Goal: Task Accomplishment & Management: Complete application form

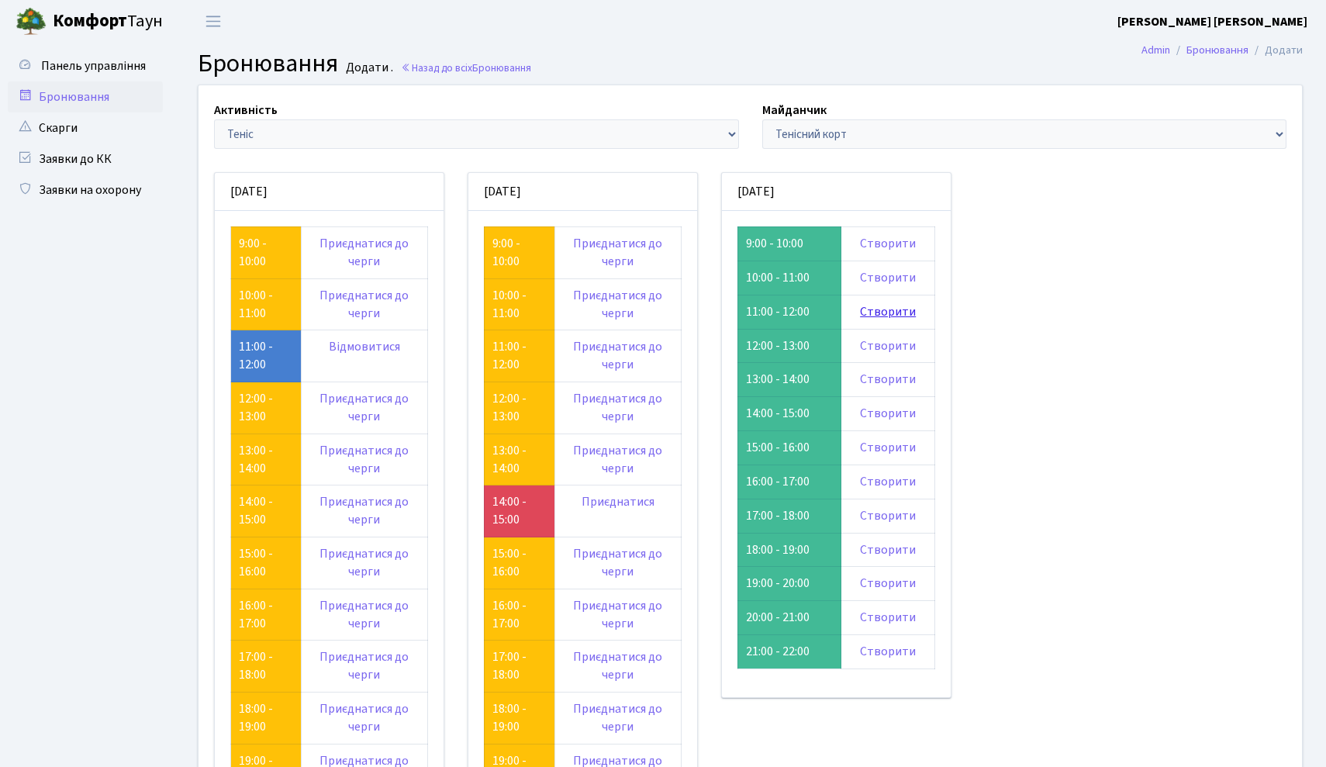
click at [893, 308] on link "Створити" at bounding box center [888, 311] width 56 height 17
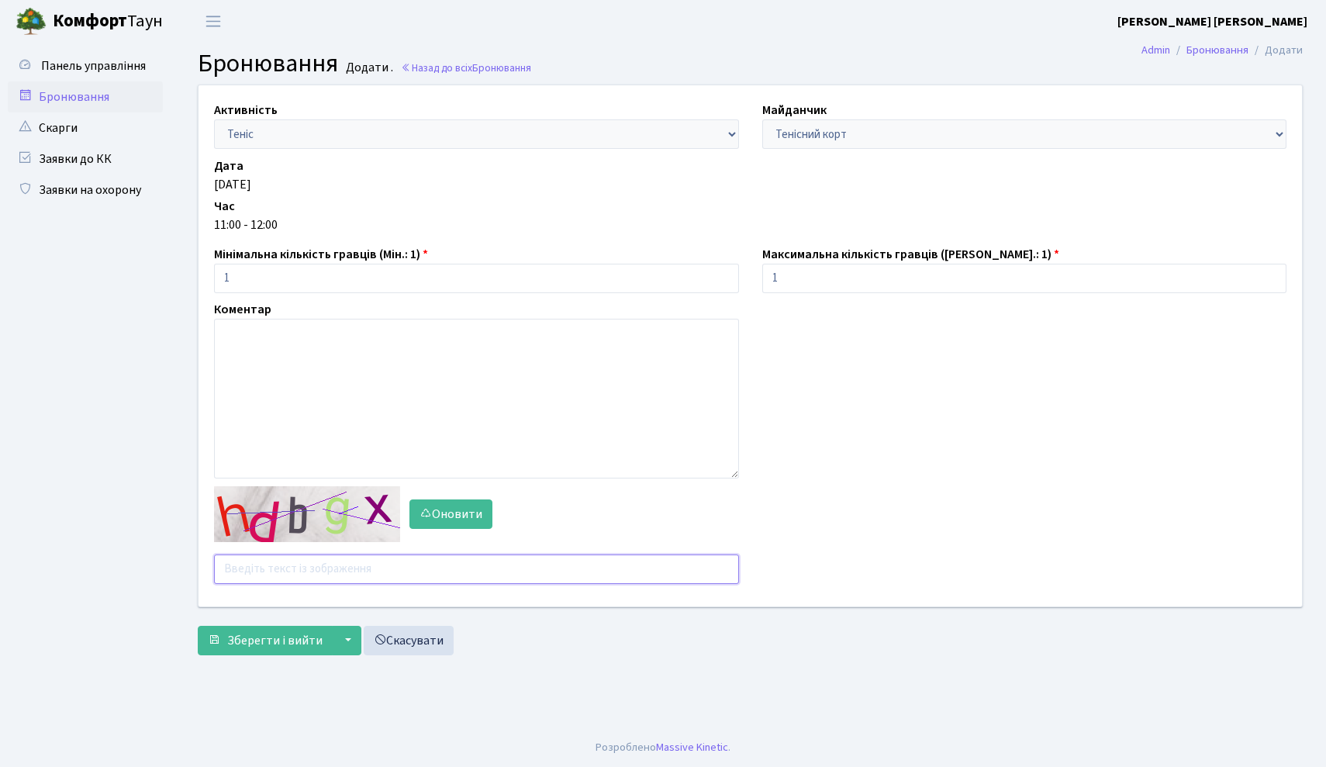
click at [385, 569] on input "text" at bounding box center [476, 568] width 525 height 29
type input "Iuriq"
click at [248, 638] on span "Зберегти і вийти" at bounding box center [274, 640] width 95 height 17
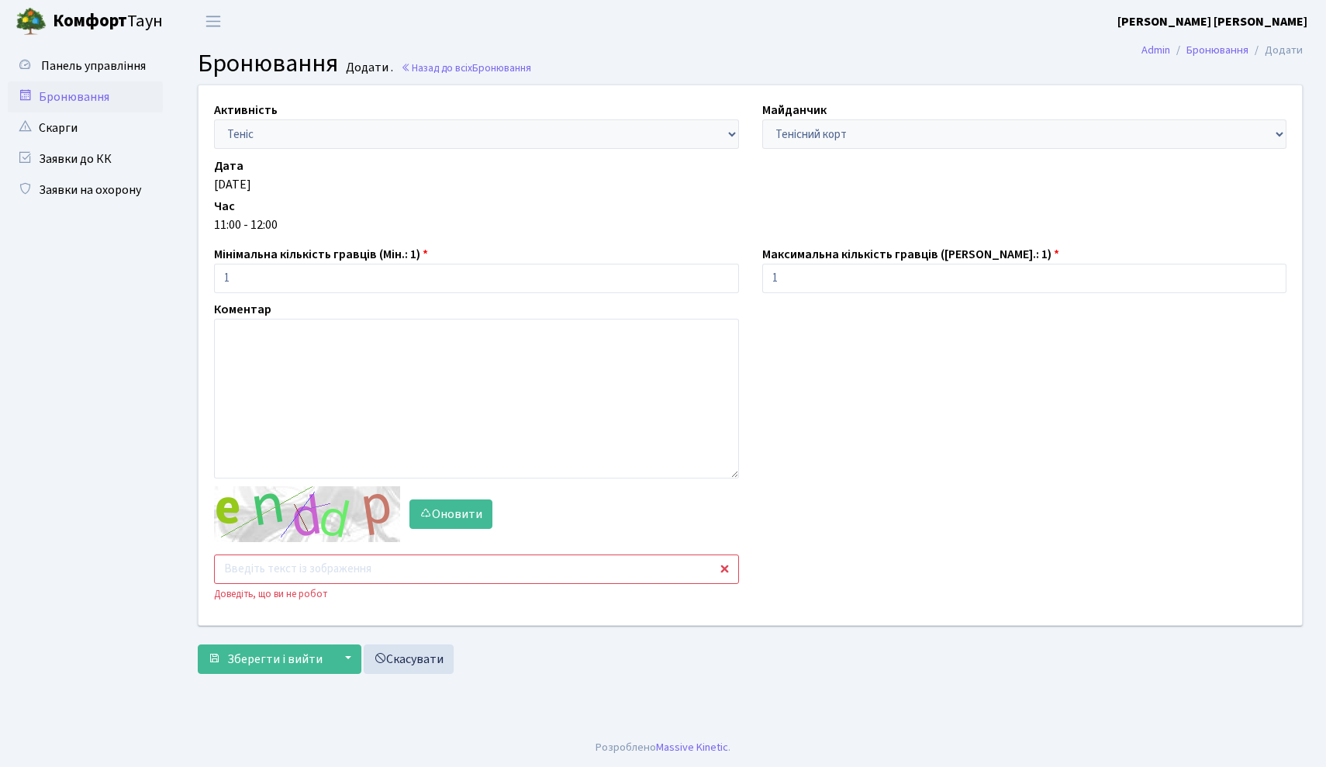
click at [306, 562] on input "text" at bounding box center [476, 568] width 525 height 29
type input "ptyhr"
click at [241, 664] on span "Зберегти і вийти" at bounding box center [274, 659] width 95 height 17
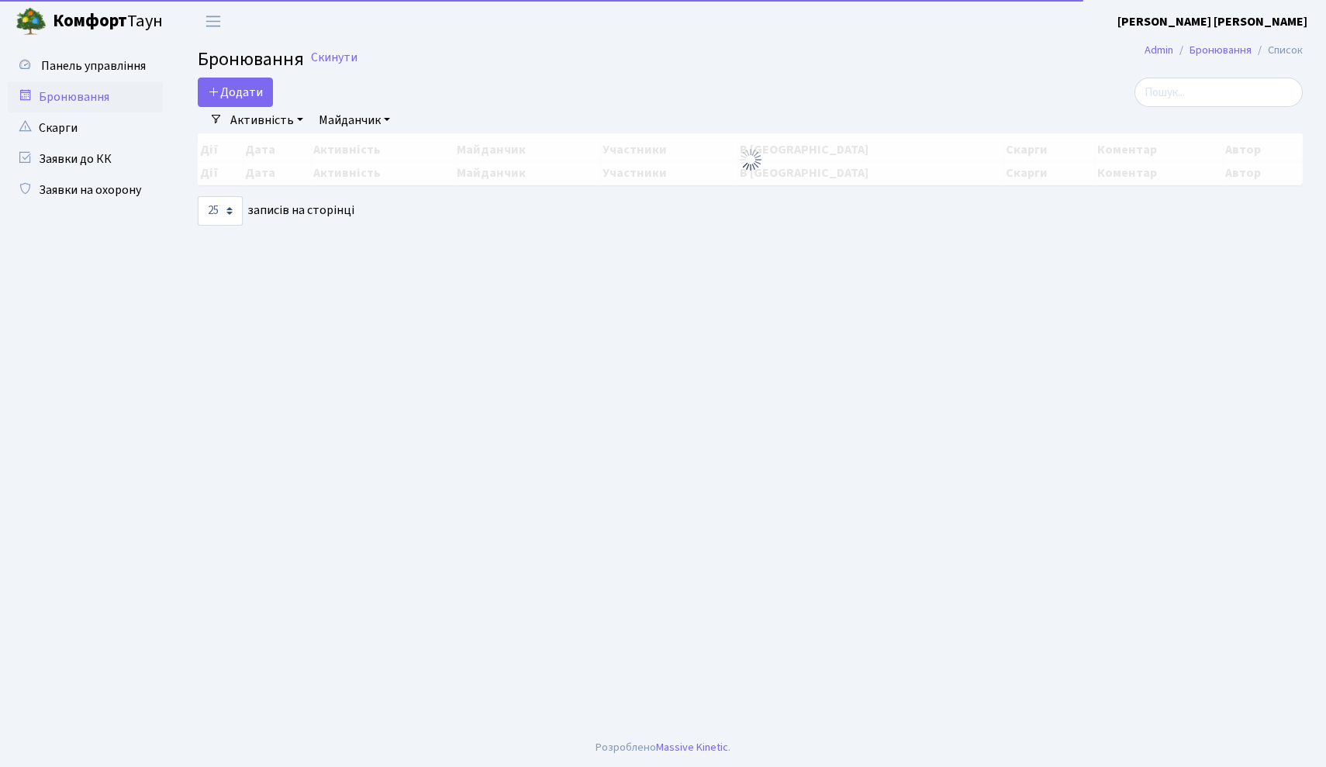
select select "25"
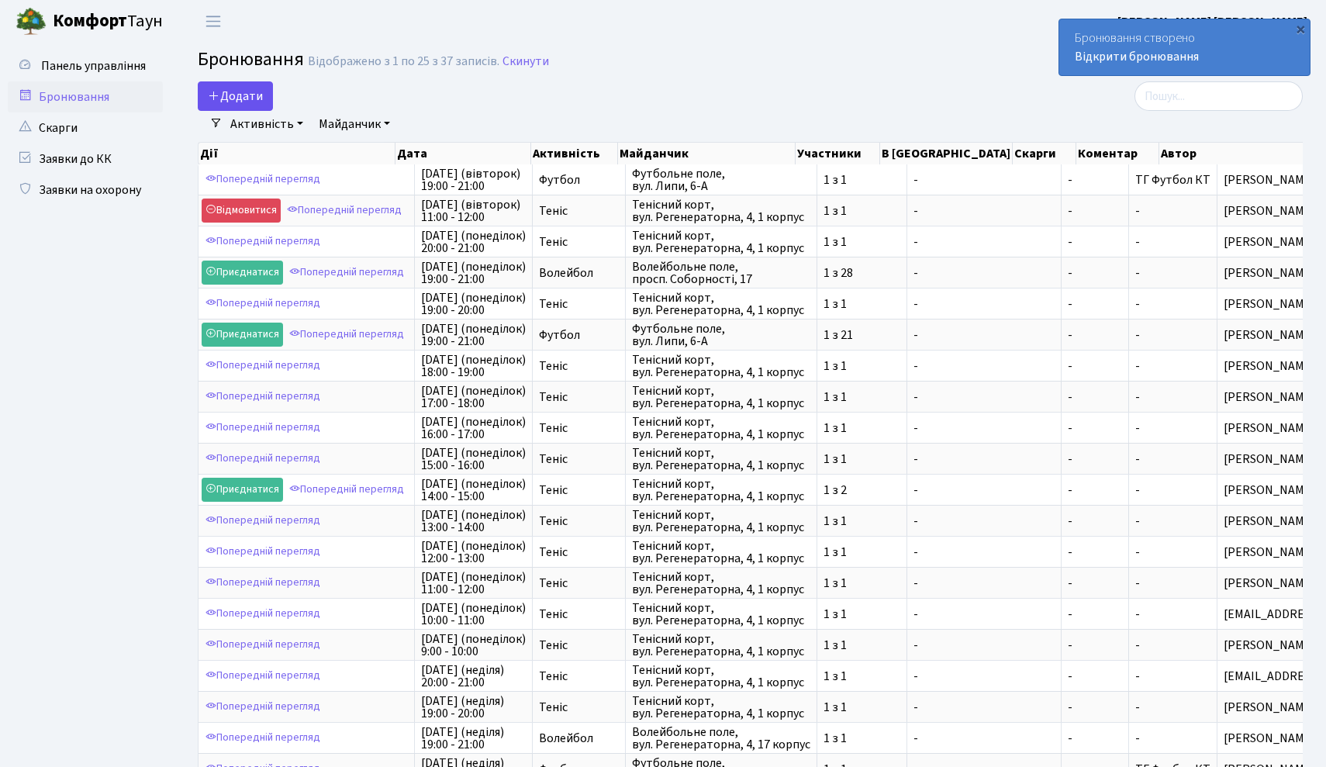
click at [239, 98] on button "Додати" at bounding box center [235, 95] width 75 height 29
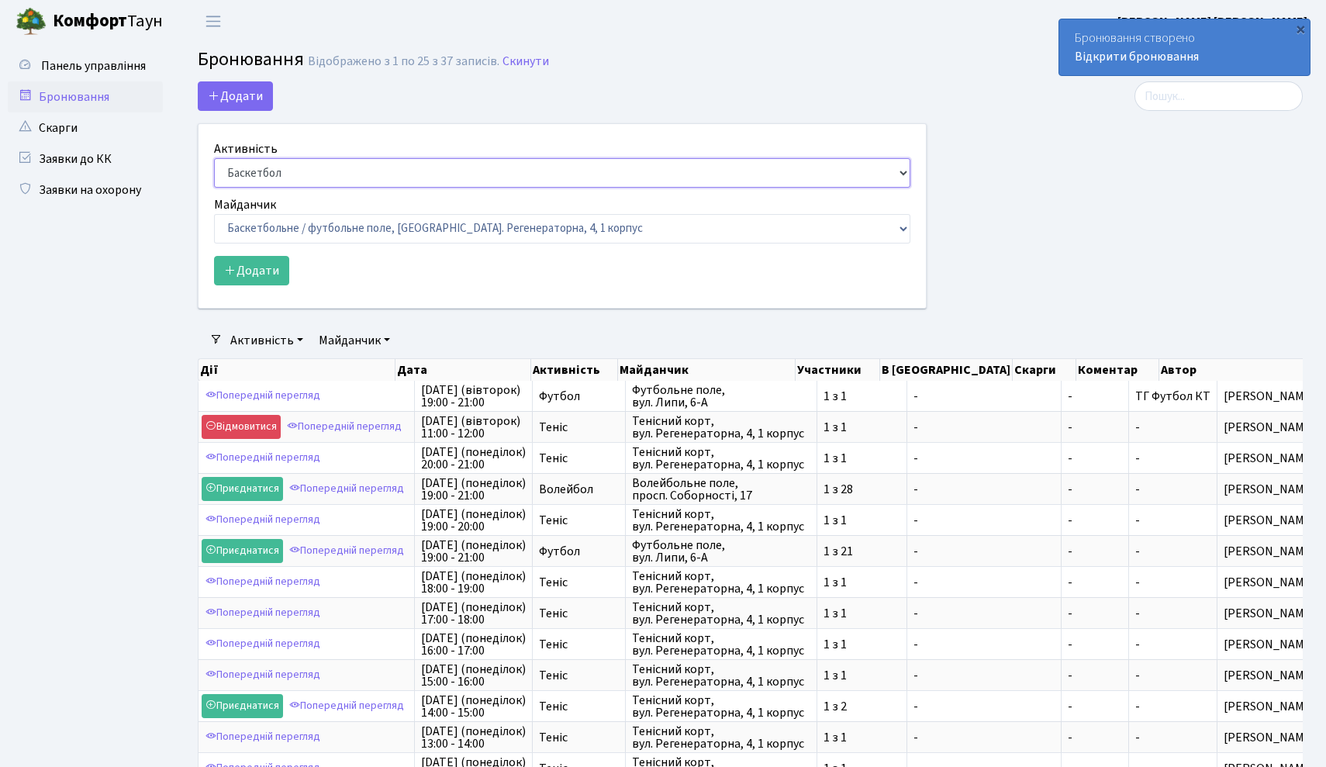
select select "1"
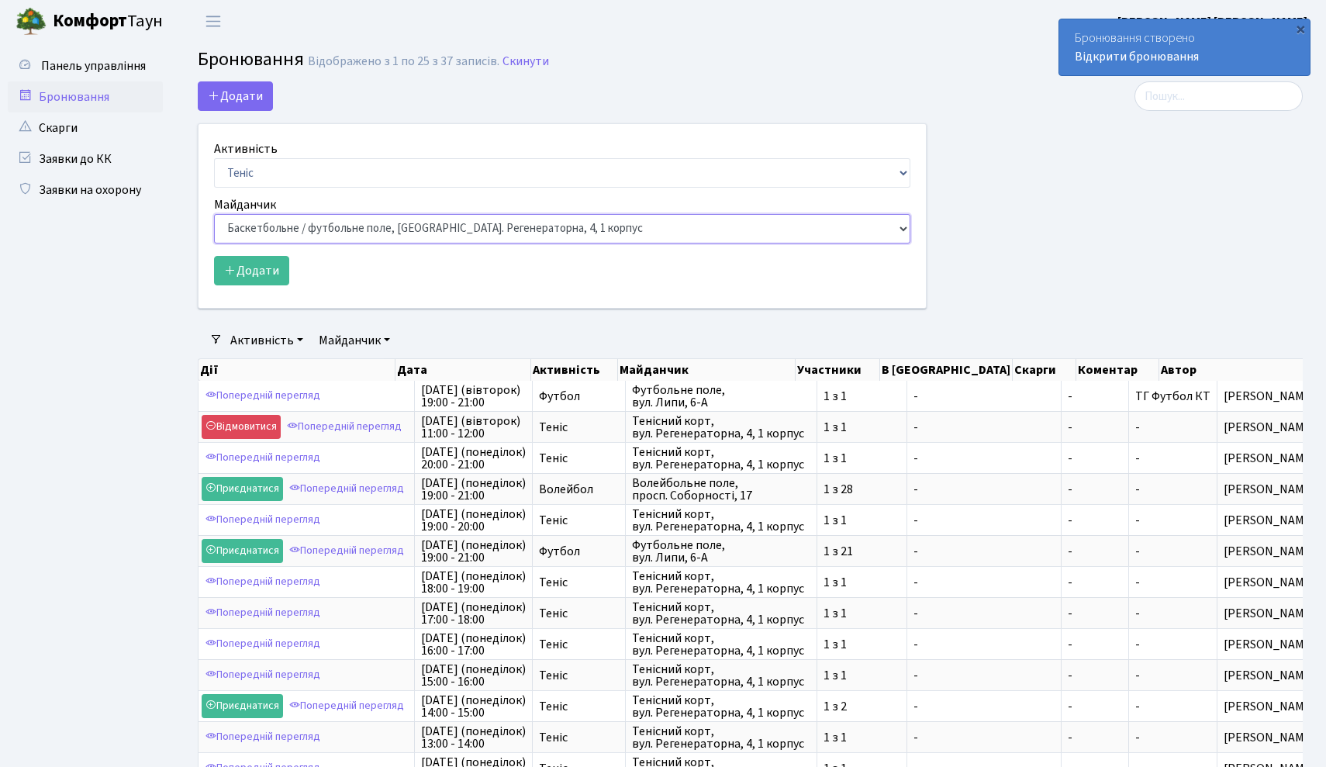
select select "1"
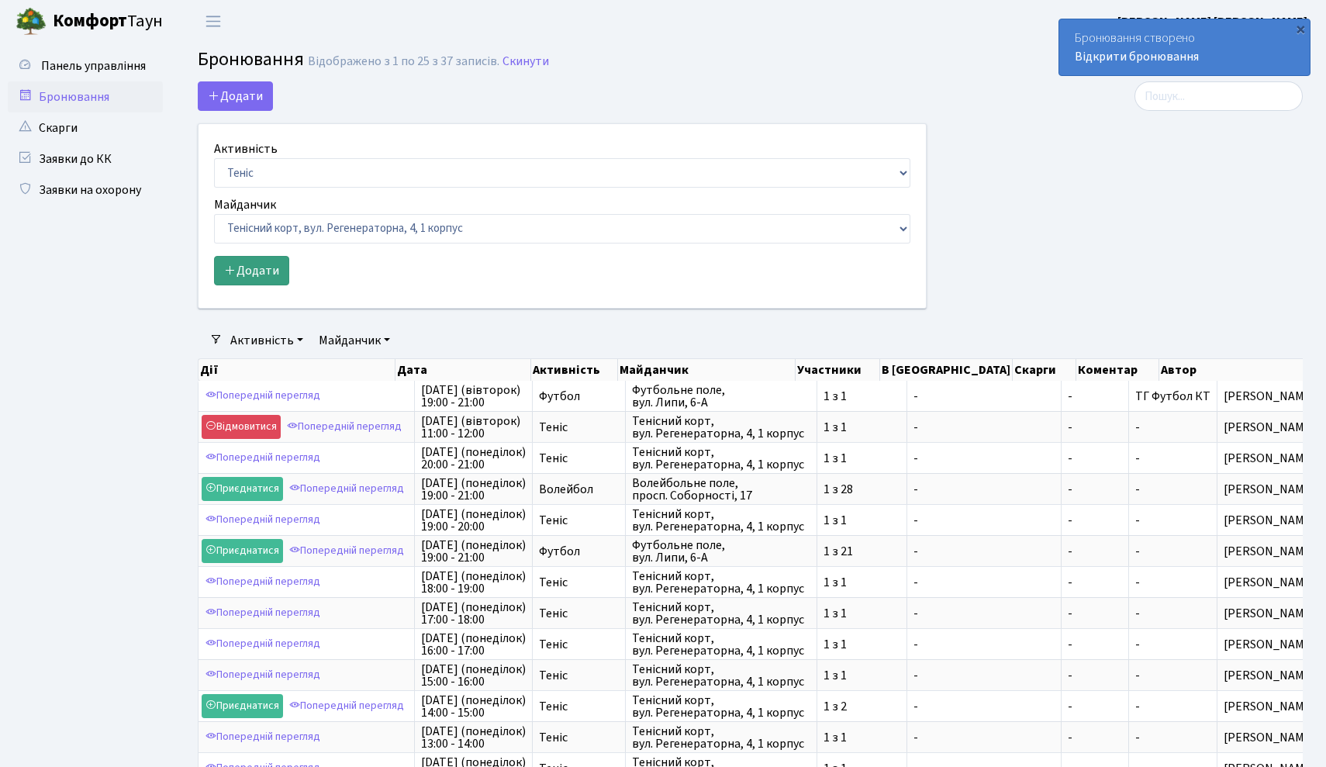
click at [265, 262] on button "Додати" at bounding box center [251, 270] width 75 height 29
